Goal: Browse casually

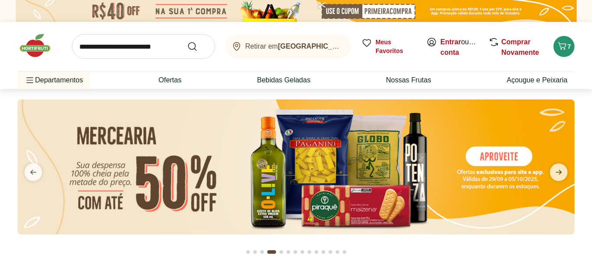
click at [38, 55] on img at bounding box center [40, 45] width 44 height 26
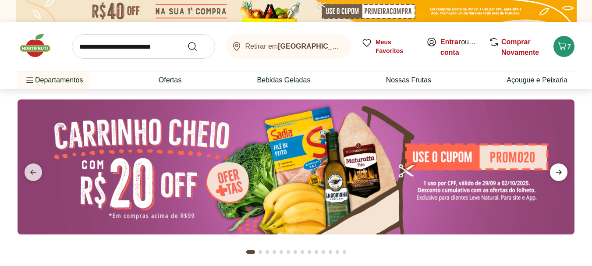
click at [560, 176] on icon "next" at bounding box center [559, 172] width 11 height 11
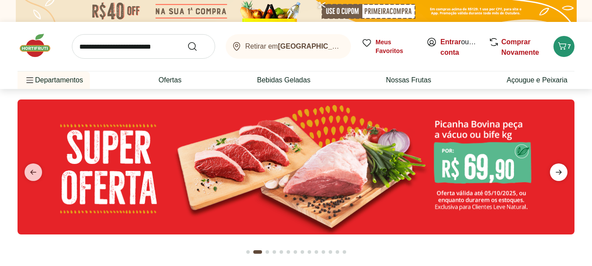
click at [560, 176] on icon "next" at bounding box center [559, 172] width 11 height 11
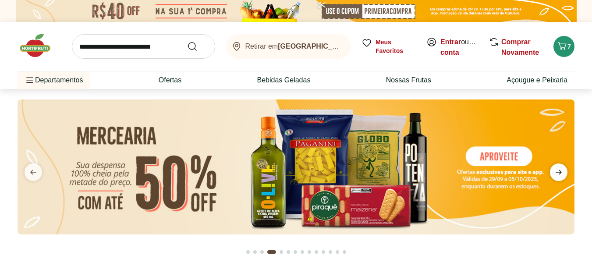
click at [556, 179] on span "next" at bounding box center [559, 173] width 18 height 18
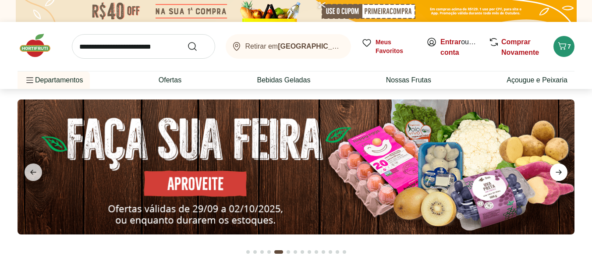
click at [558, 178] on icon "next" at bounding box center [559, 172] width 11 height 11
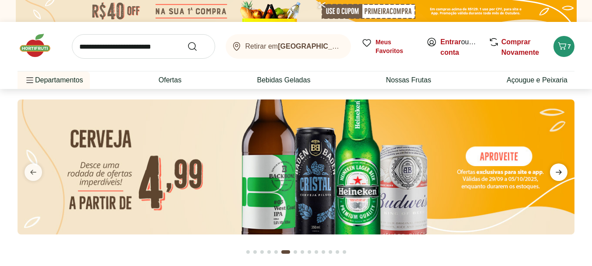
click at [558, 178] on icon "next" at bounding box center [559, 172] width 11 height 11
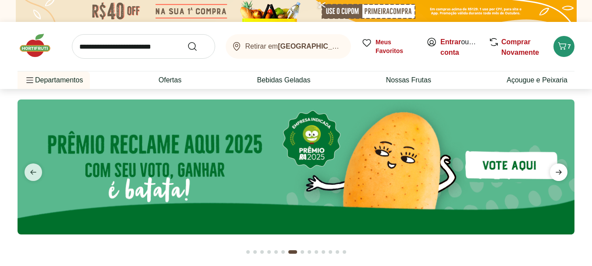
click at [558, 178] on icon "next" at bounding box center [559, 172] width 11 height 11
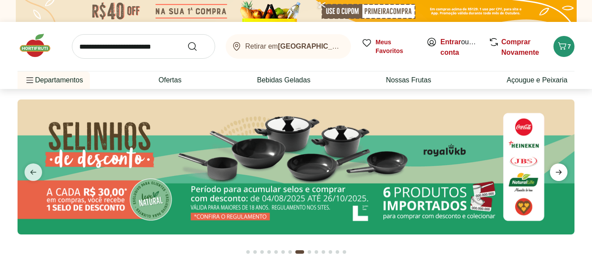
click at [557, 178] on icon "next" at bounding box center [559, 172] width 11 height 11
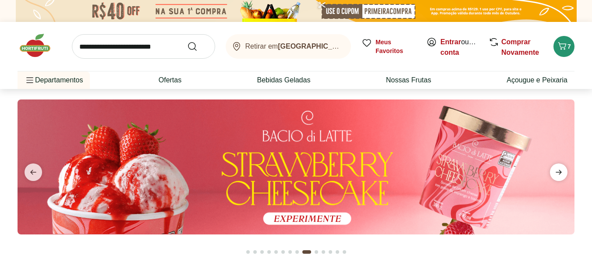
click at [557, 178] on icon "next" at bounding box center [559, 172] width 11 height 11
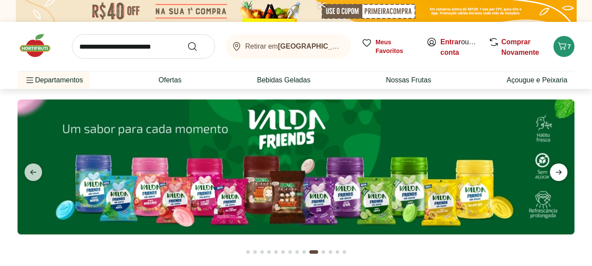
click at [557, 177] on icon "next" at bounding box center [559, 172] width 11 height 11
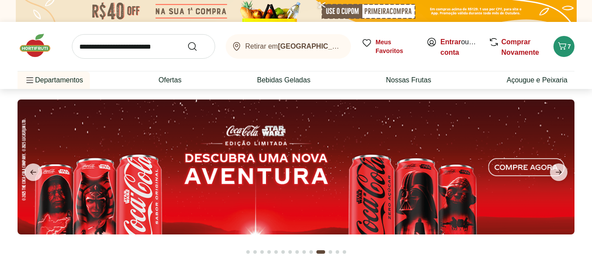
click at [256, 251] on div "Go to page 2 from fs-carousel" at bounding box center [255, 252] width 4 height 4
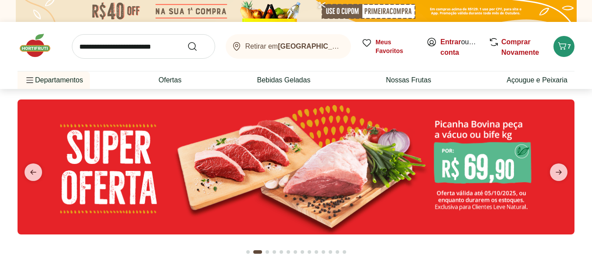
click at [270, 189] on img at bounding box center [296, 167] width 557 height 135
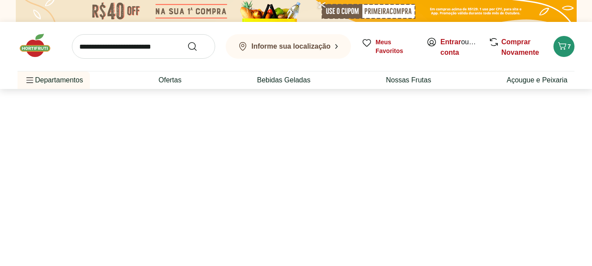
select select "**********"
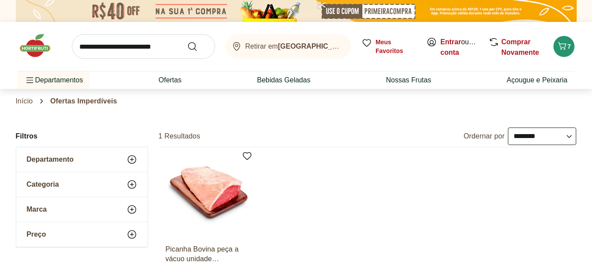
select select "**********"
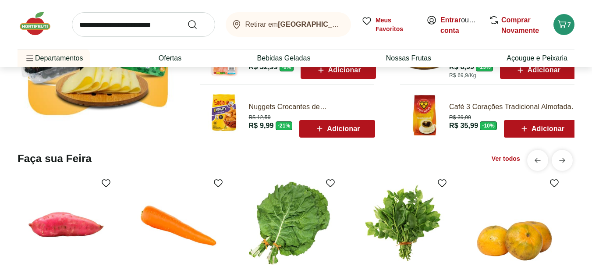
scroll to position [438, 0]
